Goal: Transaction & Acquisition: Book appointment/travel/reservation

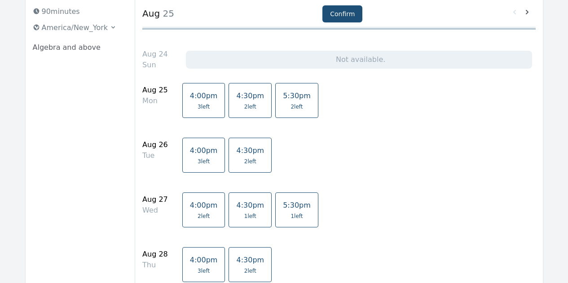
scroll to position [121, 0]
click at [287, 111] on link "5:30pm 2 left" at bounding box center [296, 101] width 43 height 35
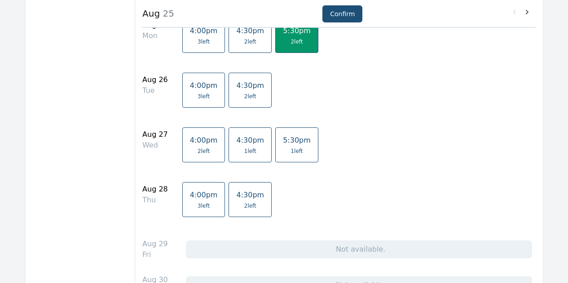
scroll to position [186, 0]
click at [291, 149] on span "1 left" at bounding box center [297, 152] width 12 height 7
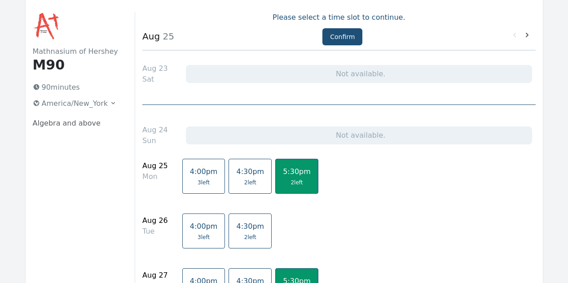
scroll to position [57, 0]
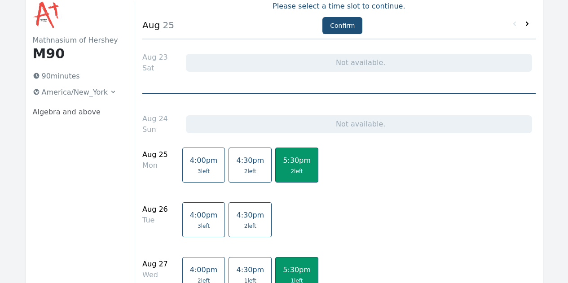
click at [527, 25] on icon at bounding box center [527, 23] width 9 height 9
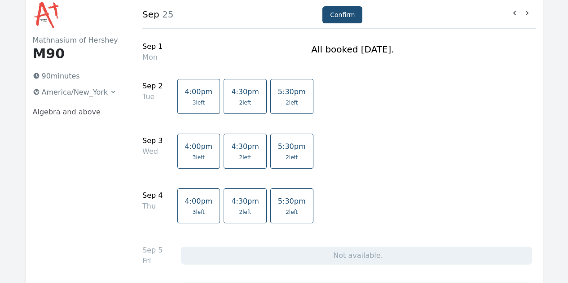
click at [278, 95] on span "5:30pm" at bounding box center [292, 92] width 28 height 9
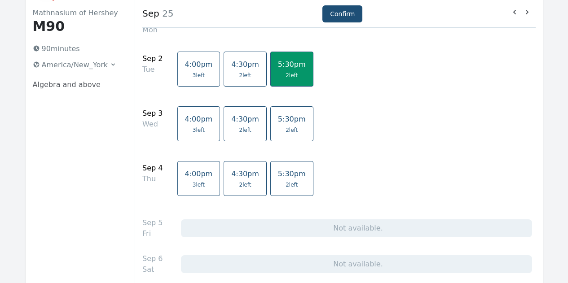
scroll to position [75, 0]
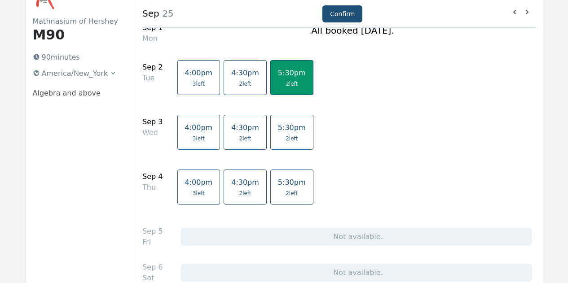
click at [281, 196] on span "2 left" at bounding box center [292, 193] width 28 height 7
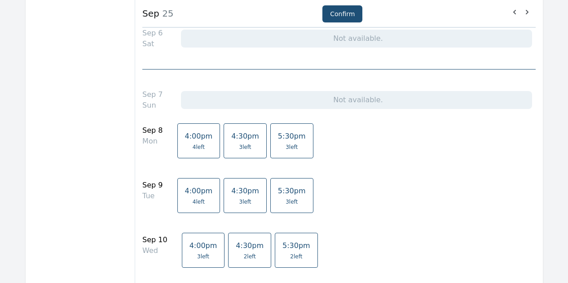
scroll to position [316, 0]
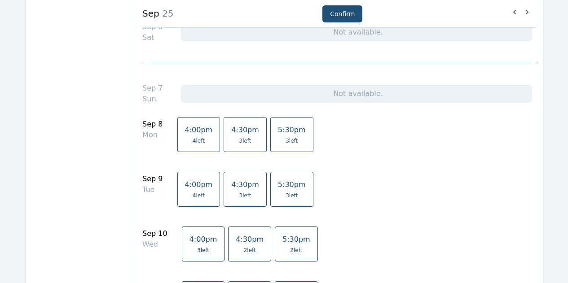
click at [285, 130] on span "5:30pm" at bounding box center [292, 130] width 28 height 9
click at [283, 245] on link "5:30pm 2 left" at bounding box center [296, 244] width 43 height 35
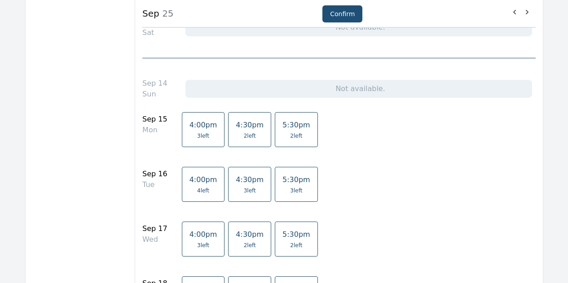
scroll to position [684, 0]
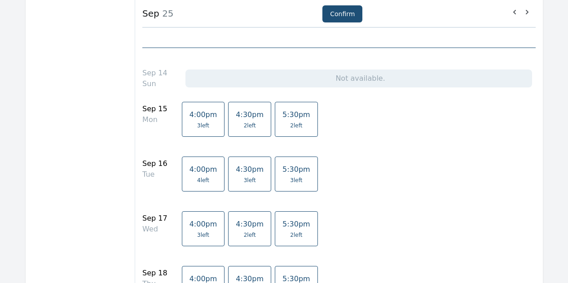
click at [283, 114] on span "5:30pm" at bounding box center [297, 115] width 28 height 9
click at [290, 238] on span "2 left" at bounding box center [296, 235] width 12 height 7
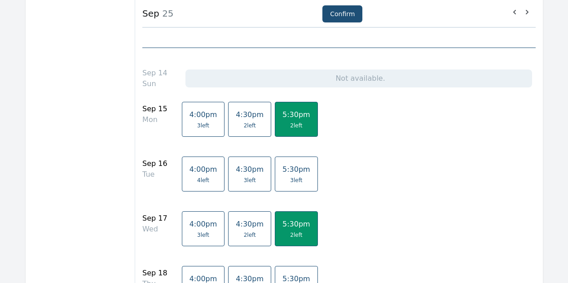
drag, startPoint x: 514, startPoint y: 218, endPoint x: 480, endPoint y: 265, distance: 57.9
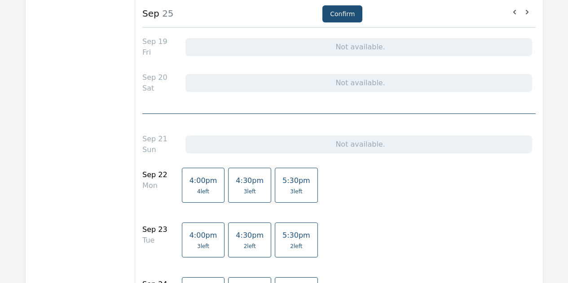
scroll to position [974, 0]
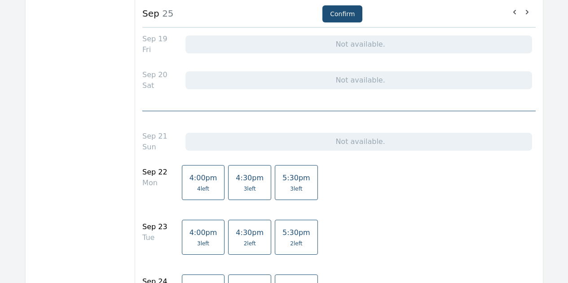
click at [275, 192] on link "5:30pm 3 left" at bounding box center [296, 182] width 43 height 35
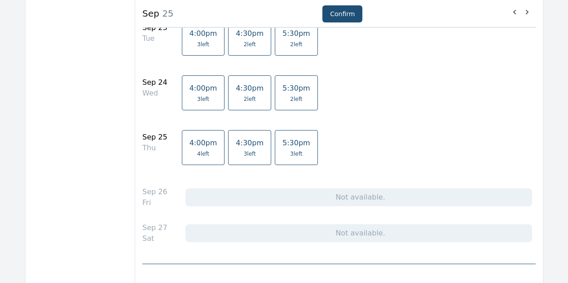
scroll to position [1172, 0]
click at [288, 145] on span "5:30pm" at bounding box center [297, 144] width 28 height 9
click at [279, 95] on link "5:30pm 2 left" at bounding box center [296, 93] width 43 height 35
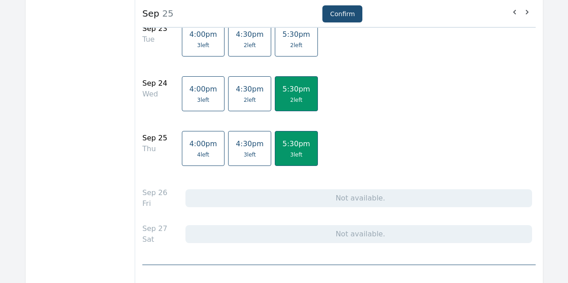
click at [283, 157] on span "3 left" at bounding box center [297, 154] width 28 height 7
click at [526, 13] on icon at bounding box center [527, 12] width 9 height 9
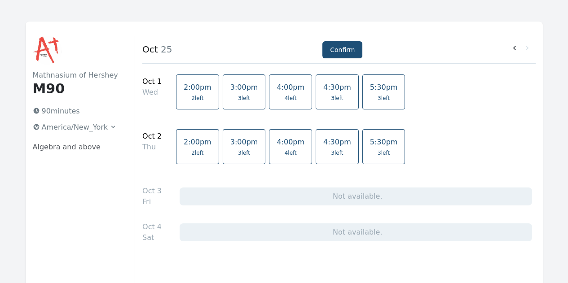
scroll to position [30, 0]
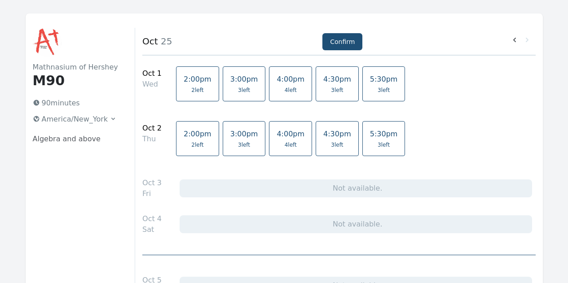
click at [363, 85] on link "5:30pm 3 left" at bounding box center [384, 83] width 43 height 35
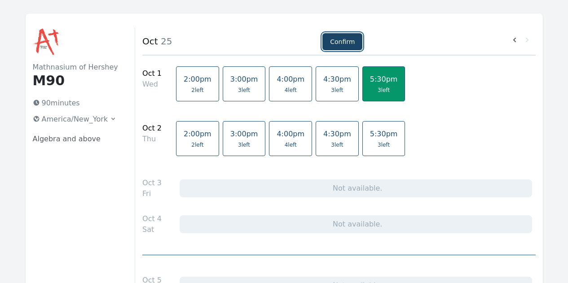
click at [344, 45] on button "Confirm" at bounding box center [343, 41] width 40 height 17
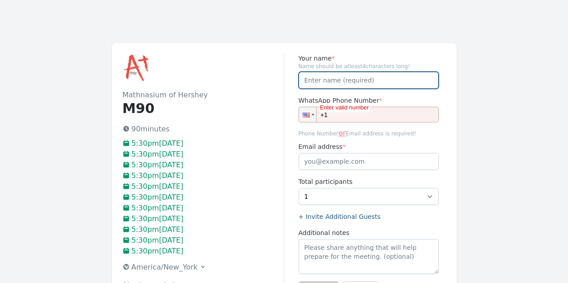
click at [317, 86] on input "Your name *" at bounding box center [369, 80] width 140 height 17
type input "[PERSON_NAME]"
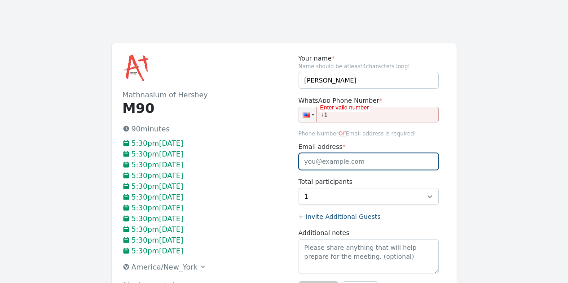
type input "[PERSON_NAME][EMAIL_ADDRESS][DOMAIN_NAME]"
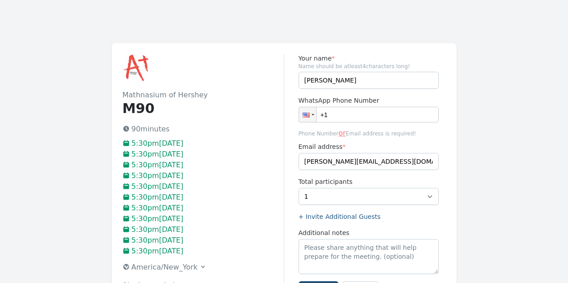
click at [367, 122] on input "+1" at bounding box center [369, 115] width 140 height 16
click at [374, 116] on input "+1" at bounding box center [369, 115] width 140 height 16
type input "[PHONE_NUMBER]"
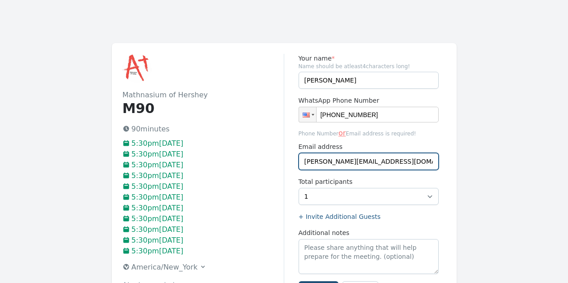
click at [374, 163] on input "[PERSON_NAME][EMAIL_ADDRESS][DOMAIN_NAME]" at bounding box center [369, 161] width 140 height 17
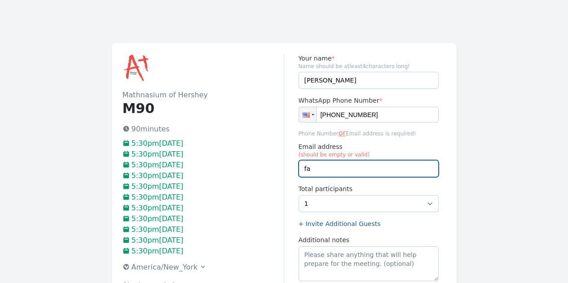
type input "f"
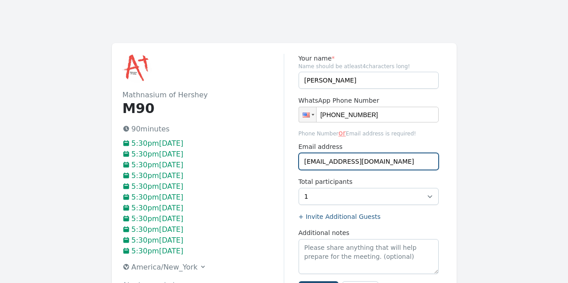
type input "[EMAIL_ADDRESS][DOMAIN_NAME]"
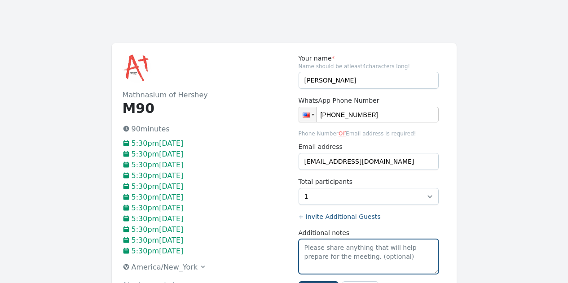
click at [390, 266] on textarea "Additional notes" at bounding box center [369, 256] width 140 height 35
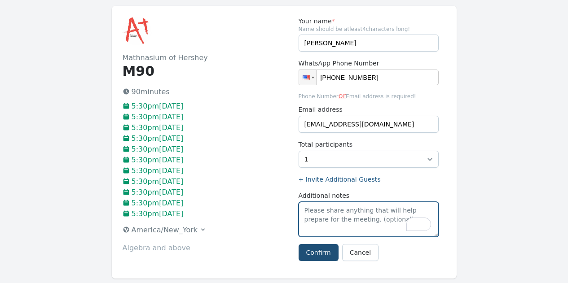
scroll to position [40, 0]
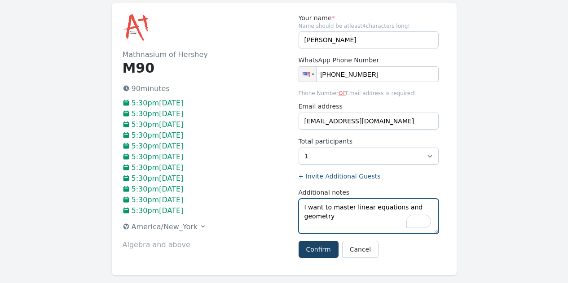
type textarea "I want to master linear equations and geometry"
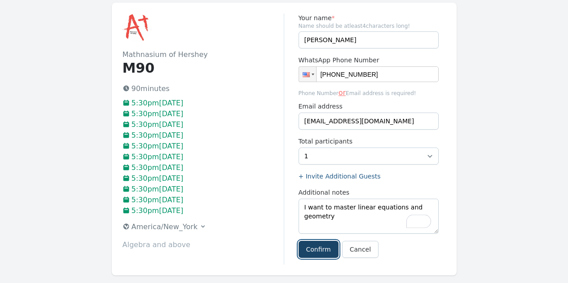
click at [311, 254] on button "Confirm" at bounding box center [319, 249] width 40 height 17
